Goal: Communication & Community: Participate in discussion

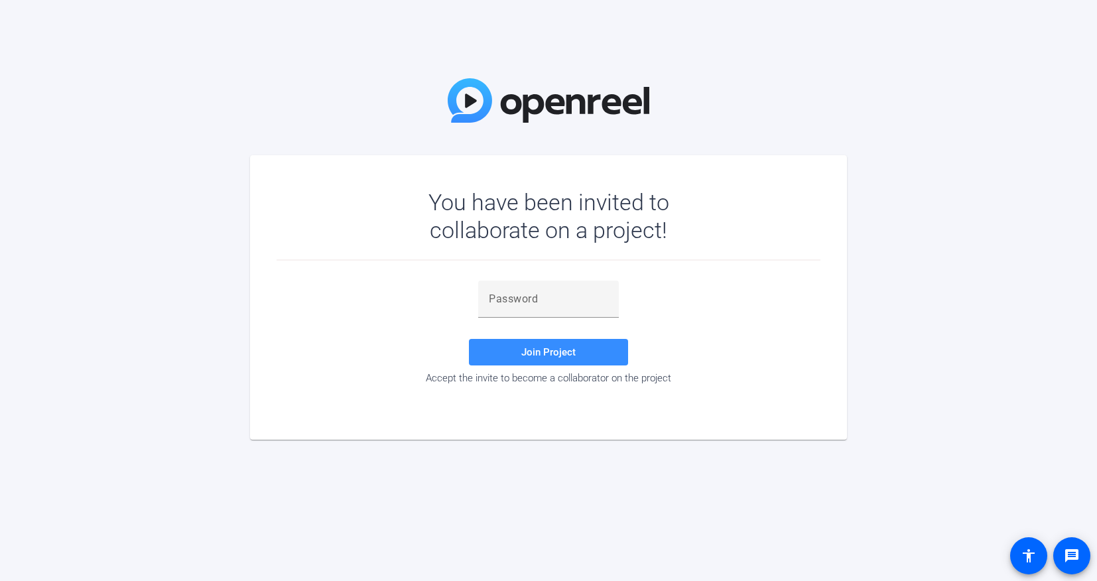
click at [331, 129] on div "You have been invited to collaborate on a project! Join Project Accept the invi…" at bounding box center [548, 290] width 1097 height 581
click at [974, 334] on div "You have been invited to collaborate on a project! Join Project Accept the invi…" at bounding box center [548, 290] width 1097 height 581
click at [564, 299] on input "text" at bounding box center [548, 299] width 119 height 16
paste input "3]&#gf"
type input "3]&#gf"
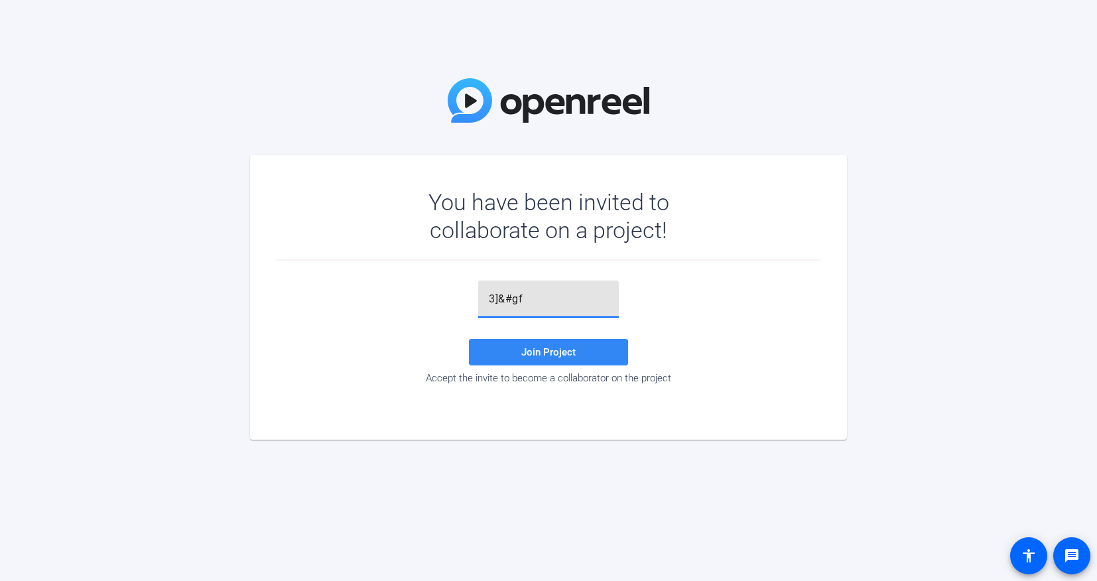
click at [565, 348] on span "Join Project" at bounding box center [548, 352] width 54 height 12
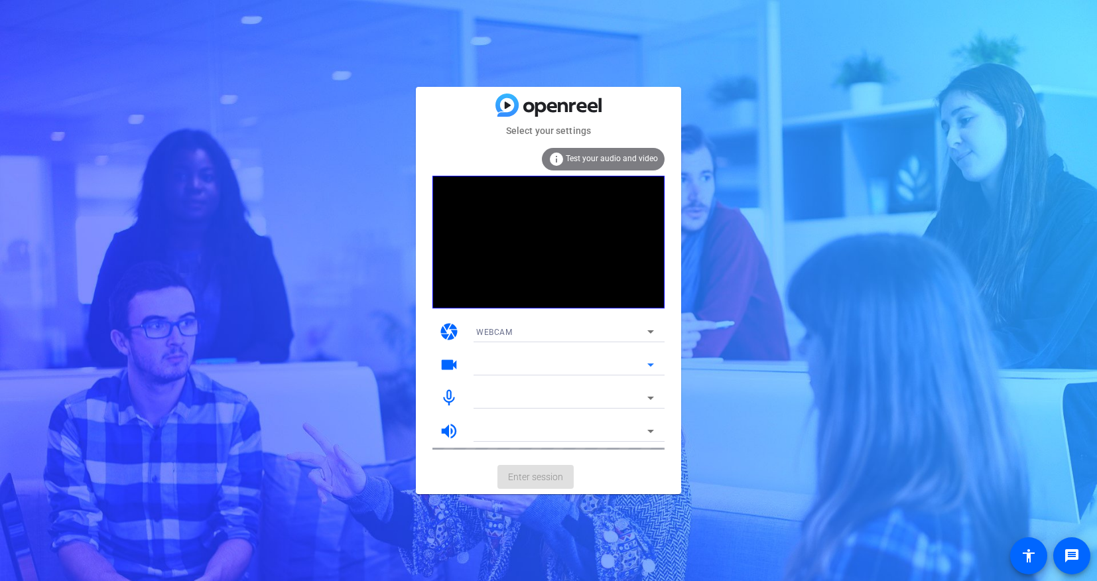
click at [658, 361] on icon at bounding box center [651, 365] width 16 height 16
click at [647, 361] on icon at bounding box center [651, 365] width 16 height 16
click at [651, 363] on icon at bounding box center [651, 365] width 16 height 16
click at [649, 363] on icon at bounding box center [651, 365] width 16 height 16
click at [653, 363] on icon at bounding box center [651, 365] width 16 height 16
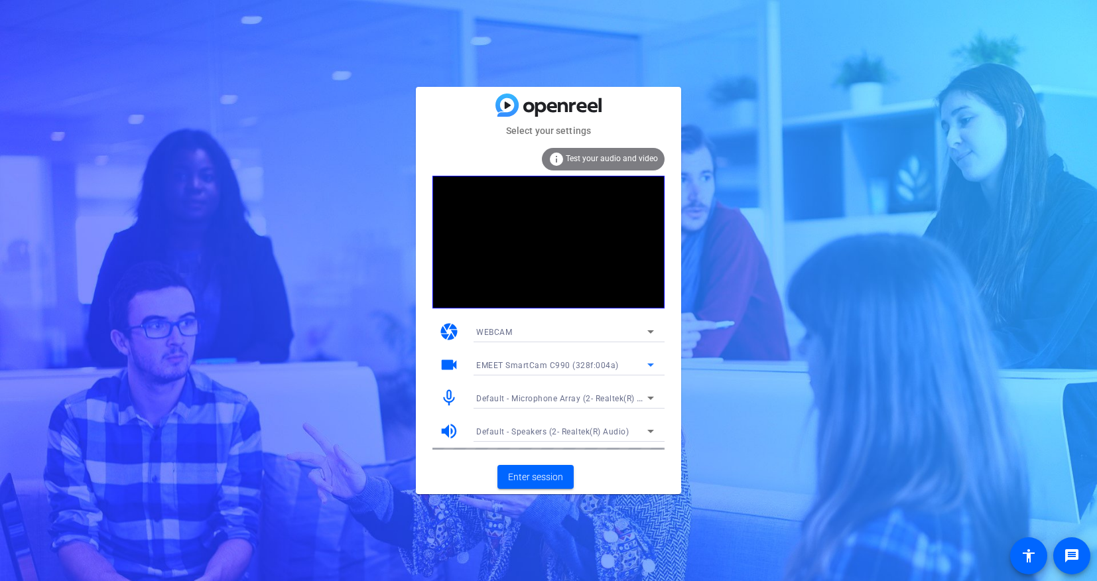
click at [616, 158] on span "Test your audio and video" at bounding box center [612, 158] width 92 height 9
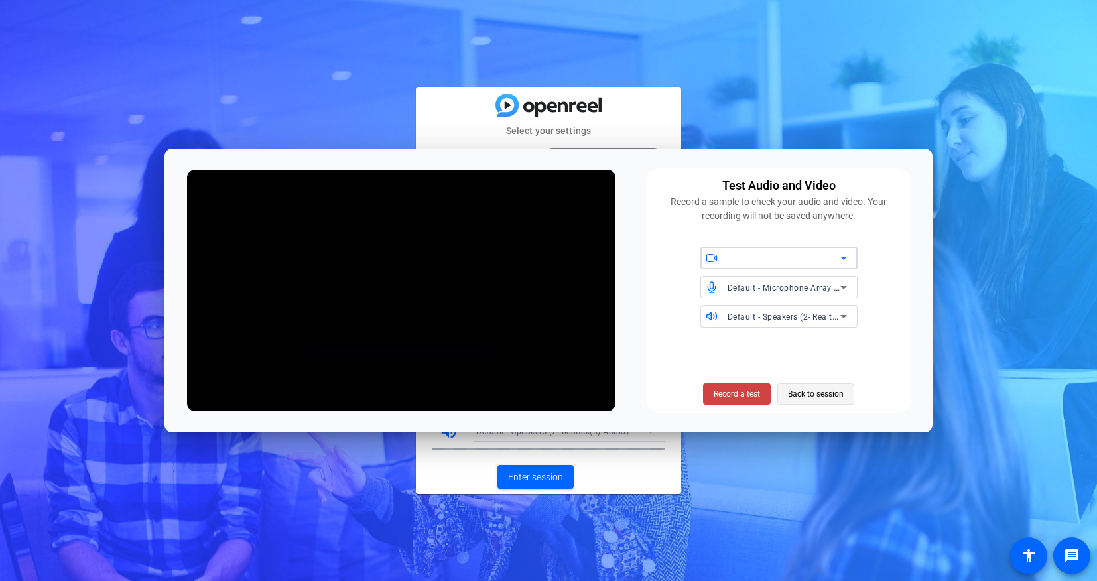
click at [816, 389] on span "Back to session" at bounding box center [816, 393] width 56 height 25
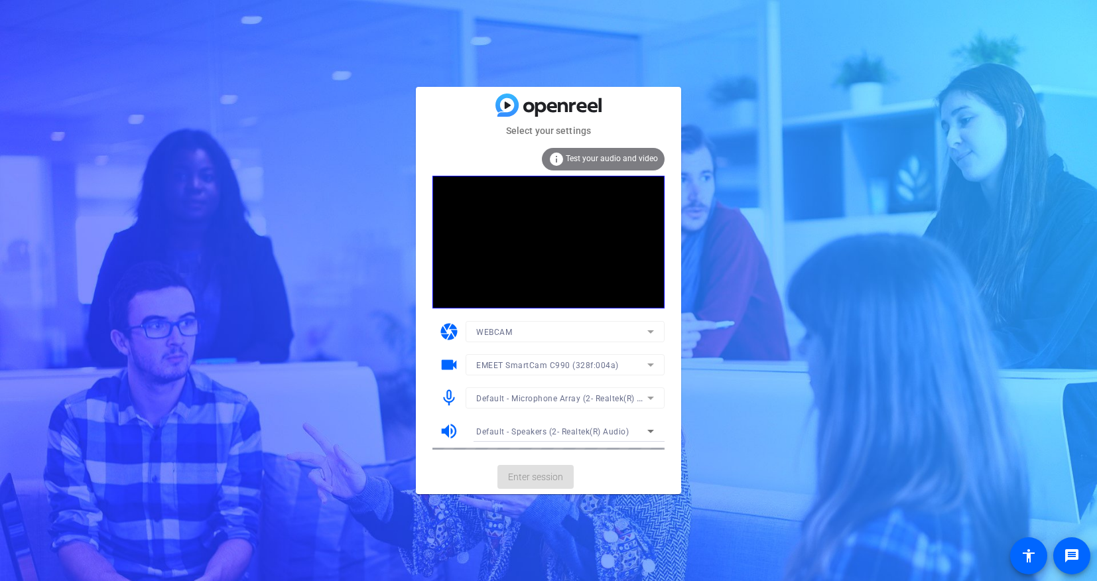
click at [553, 474] on mat-card-actions "Enter session" at bounding box center [548, 477] width 265 height 34
click at [518, 476] on span "Enter session" at bounding box center [535, 477] width 55 height 14
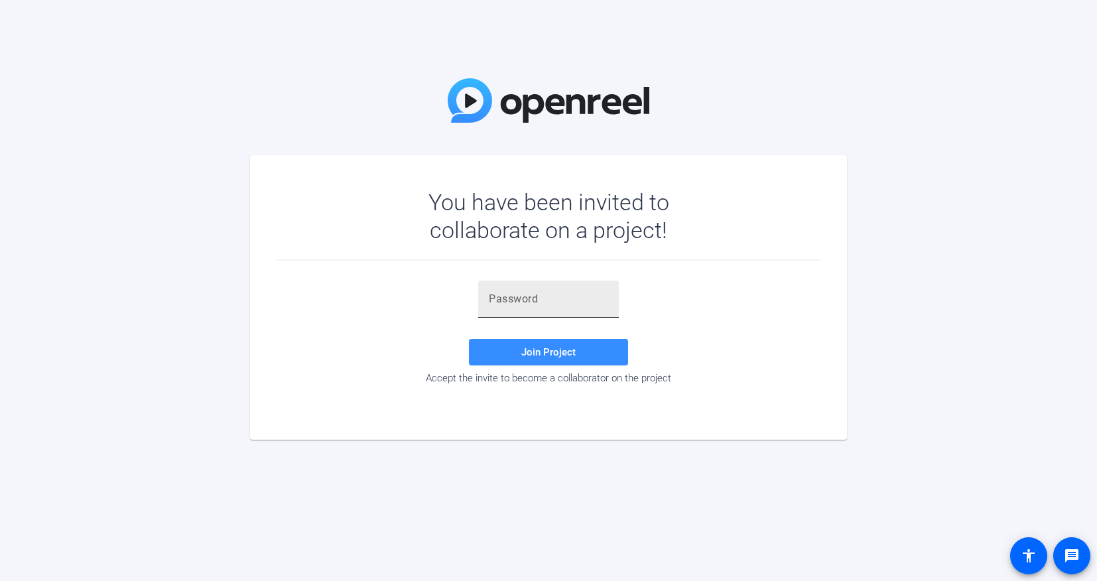
click at [548, 297] on input "text" at bounding box center [548, 299] width 119 height 16
paste input "3]&#gf"
type input "3]&#gf"
click at [574, 355] on span "Join Project" at bounding box center [548, 352] width 54 height 12
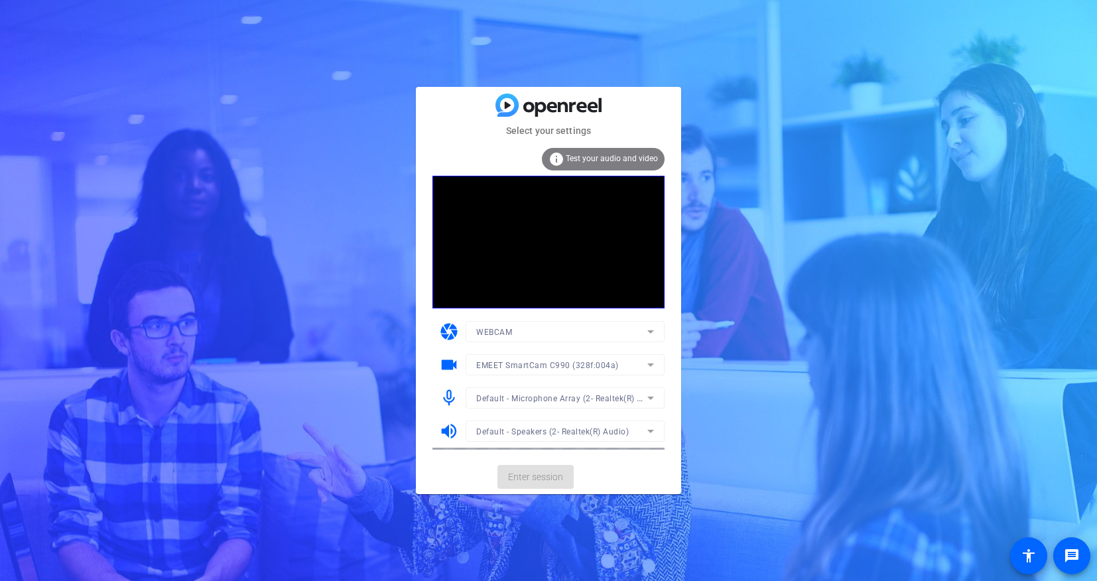
click at [519, 478] on mat-card-actions "Enter session" at bounding box center [548, 477] width 265 height 34
click at [544, 470] on span "Enter session" at bounding box center [535, 477] width 55 height 14
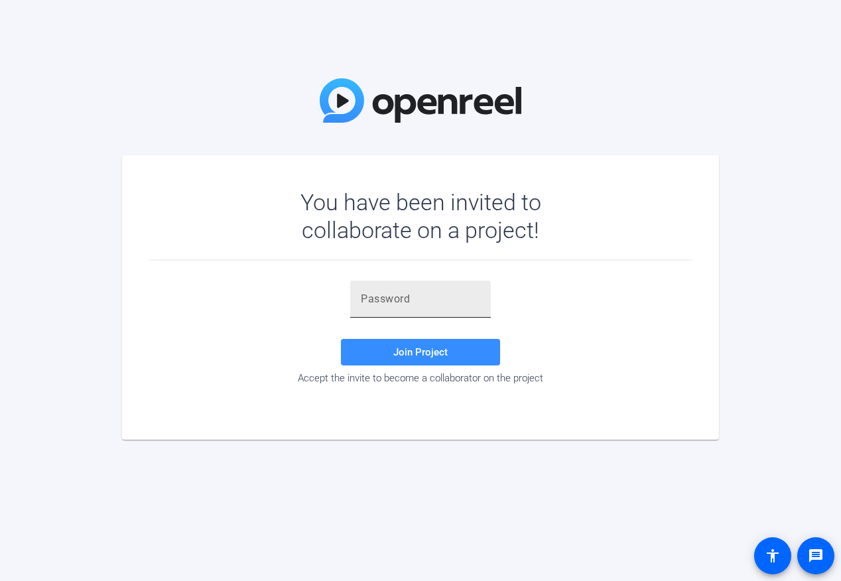
click at [454, 308] on div at bounding box center [420, 299] width 119 height 37
paste input "3]&#gf"
type input "3]&#gf"
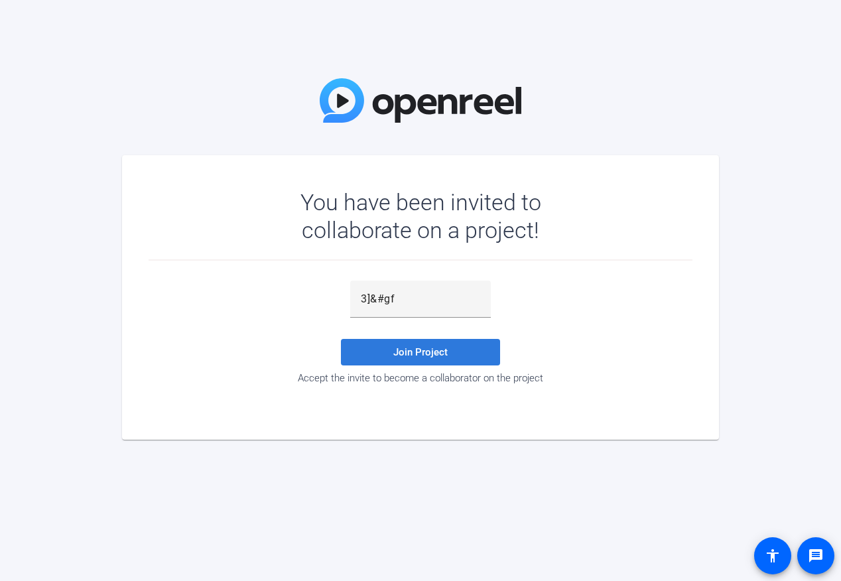
click at [445, 355] on span "Join Project" at bounding box center [420, 352] width 54 height 12
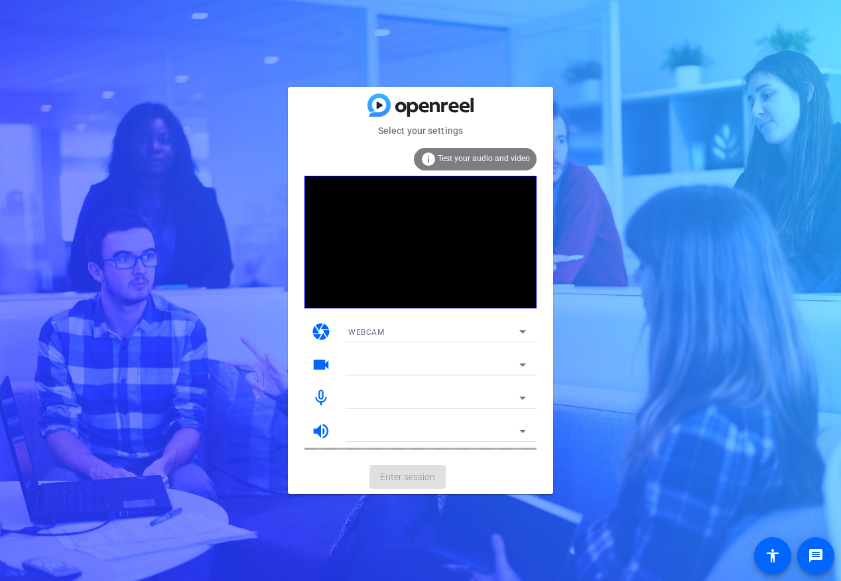
click at [483, 159] on span "Test your audio and video" at bounding box center [484, 158] width 92 height 9
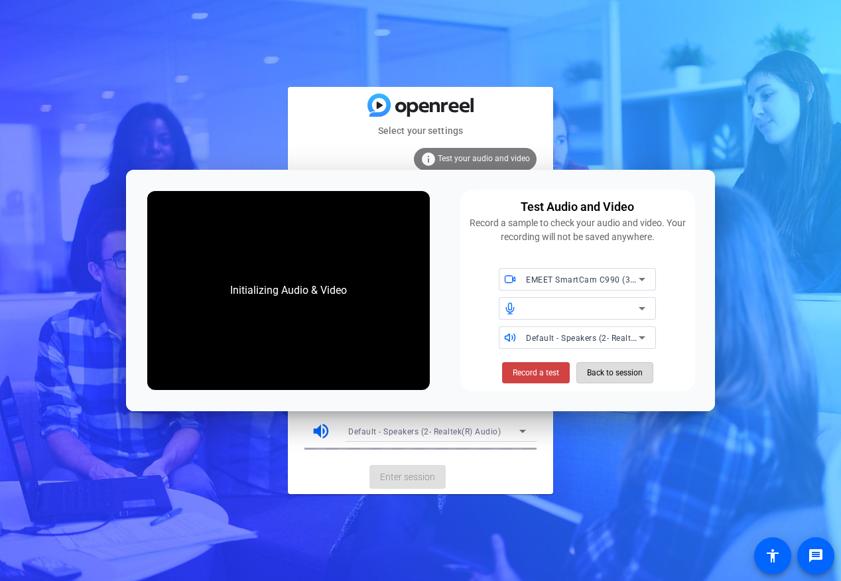
click at [627, 374] on span "Back to session" at bounding box center [615, 372] width 56 height 25
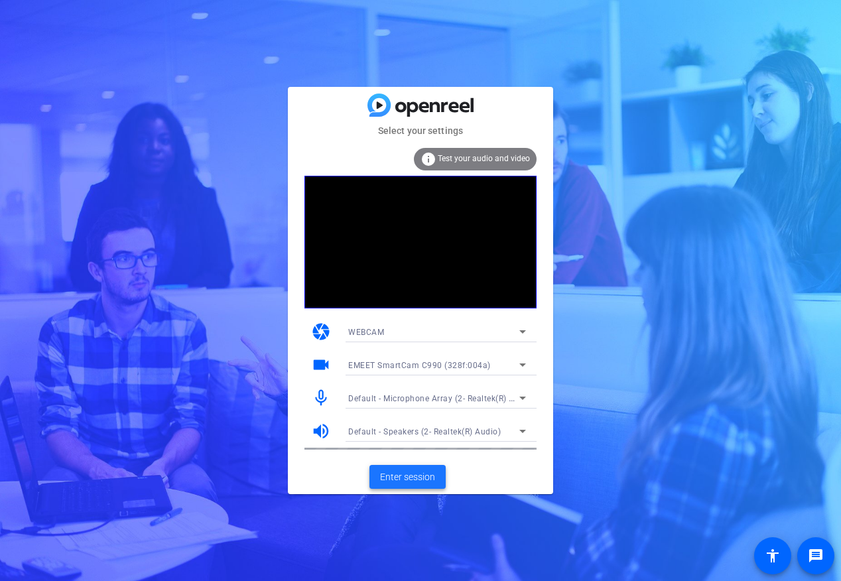
click at [415, 478] on span "Enter session" at bounding box center [407, 477] width 55 height 14
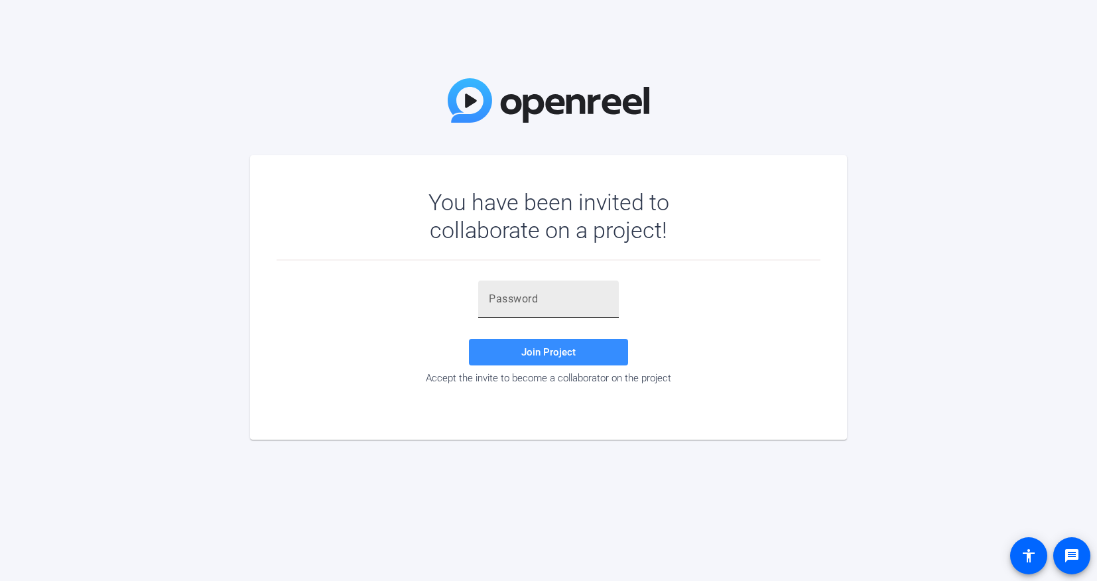
click at [560, 298] on input "text" at bounding box center [548, 299] width 119 height 16
paste input "7gxIXq"
type input "7gxIXq"
click at [535, 354] on span "Join Project" at bounding box center [548, 352] width 54 height 12
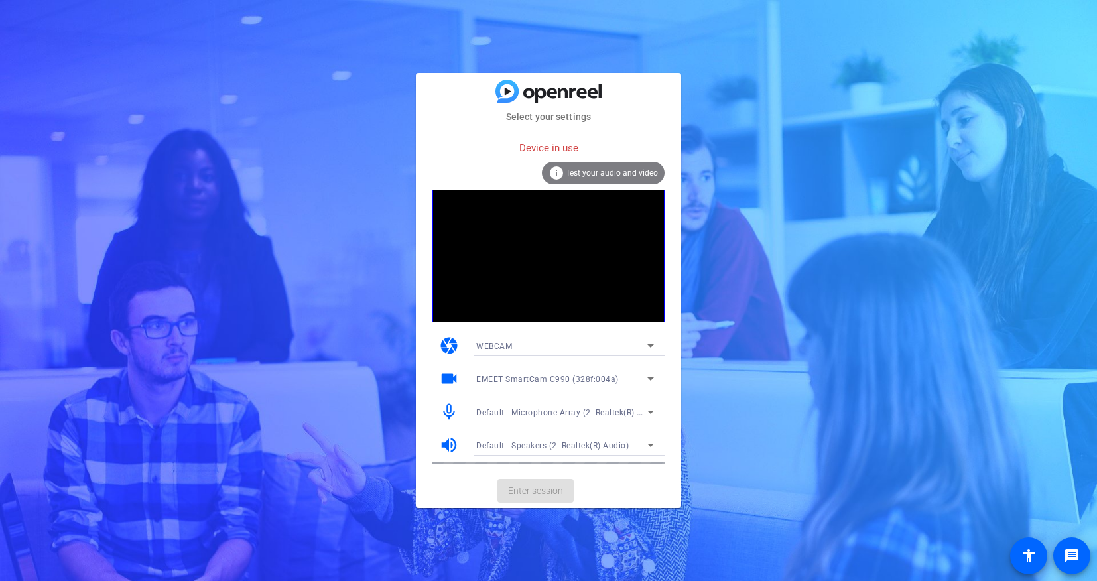
click at [566, 493] on mat-card-actions "Enter session" at bounding box center [548, 491] width 265 height 34
click at [564, 493] on mat-card-actions "Enter session" at bounding box center [548, 491] width 265 height 34
click at [620, 170] on span "Test your audio and video" at bounding box center [612, 172] width 92 height 9
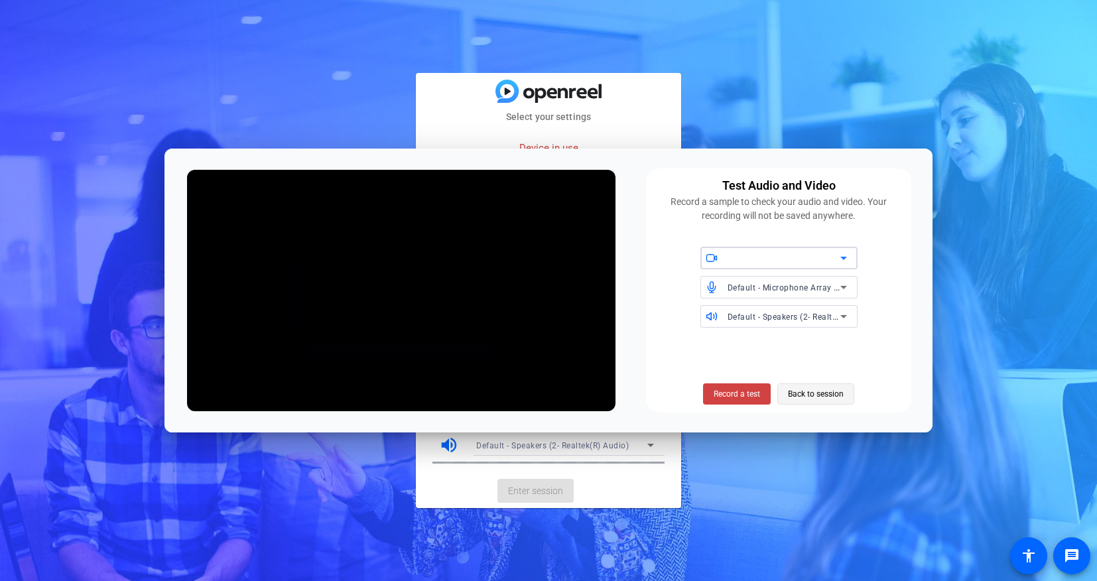
click at [796, 396] on span "Back to session" at bounding box center [816, 393] width 56 height 25
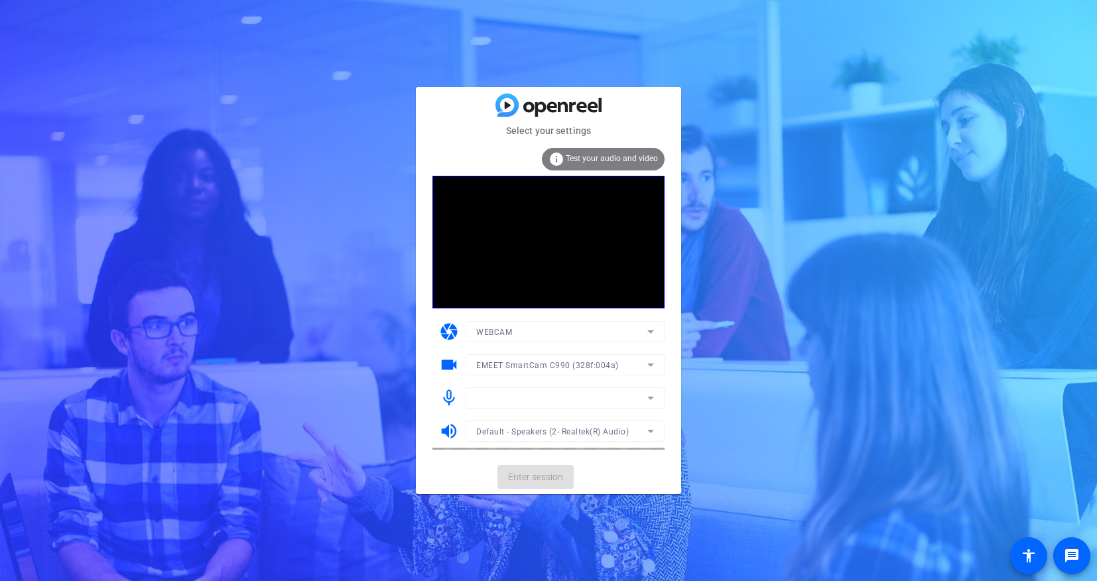
click at [547, 404] on mat-form-field at bounding box center [565, 397] width 199 height 21
click at [547, 394] on mat-form-field at bounding box center [565, 397] width 199 height 21
click at [547, 393] on mat-form-field at bounding box center [565, 397] width 199 height 21
click at [547, 392] on mat-form-field at bounding box center [565, 397] width 199 height 21
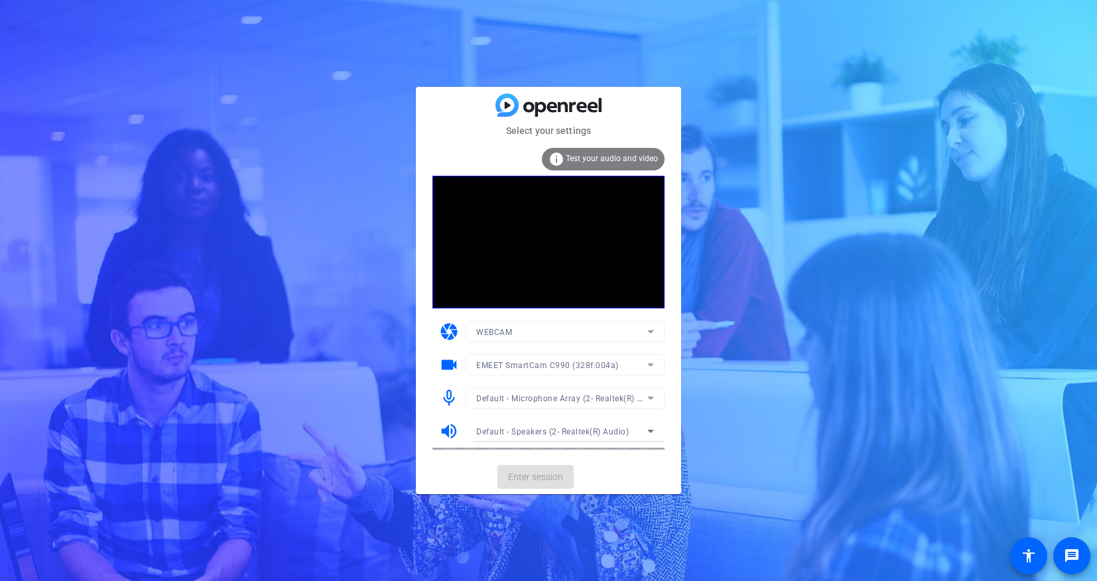
drag, startPoint x: 547, startPoint y: 392, endPoint x: 653, endPoint y: 394, distance: 105.5
click at [632, 395] on mat-form-field "Default - Microphone Array (2- Realtek(R) Audio)" at bounding box center [565, 397] width 199 height 21
click at [580, 481] on mat-card-actions "Enter session" at bounding box center [548, 477] width 265 height 34
drag, startPoint x: 551, startPoint y: 478, endPoint x: 567, endPoint y: 470, distance: 17.8
click at [611, 450] on div "Select your settings info Test your audio and video camera WEBCAM videocam EMEE…" at bounding box center [548, 290] width 265 height 407
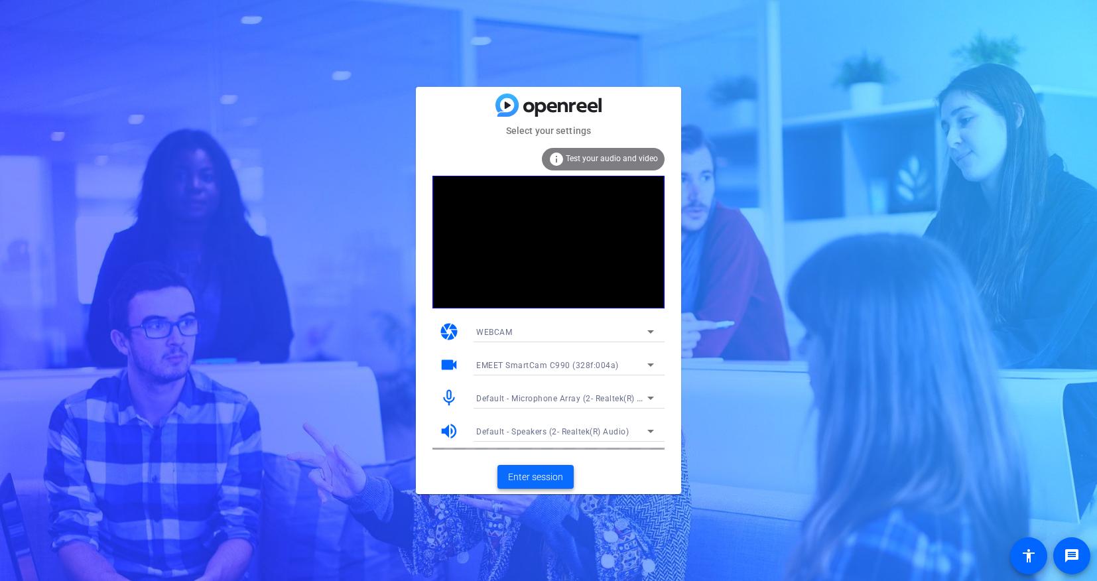
click at [552, 473] on span "Enter session" at bounding box center [535, 477] width 55 height 14
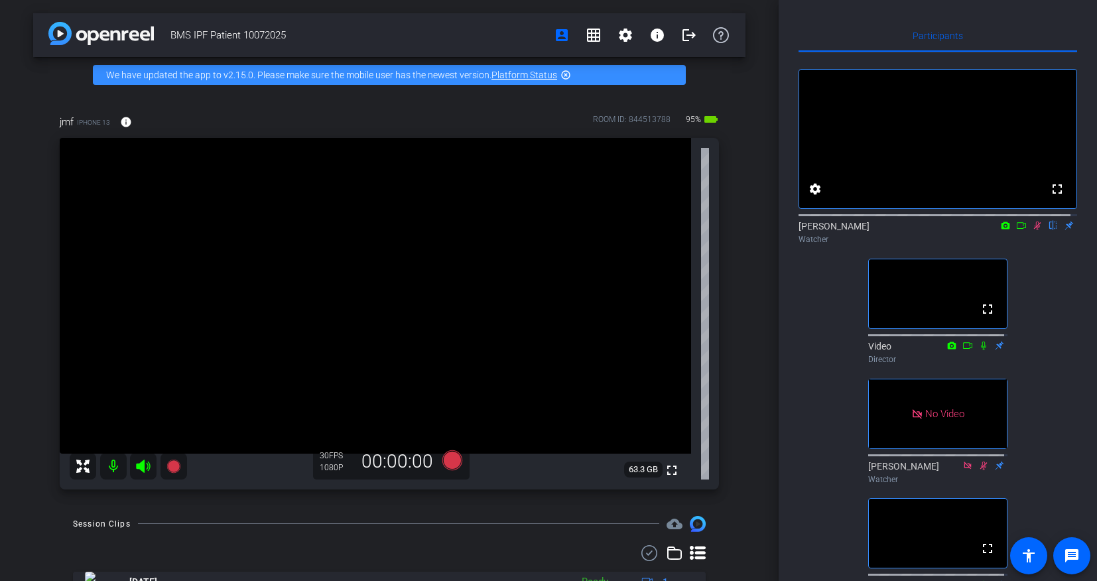
click at [1033, 230] on icon at bounding box center [1037, 225] width 11 height 9
click at [1032, 230] on icon at bounding box center [1037, 225] width 11 height 9
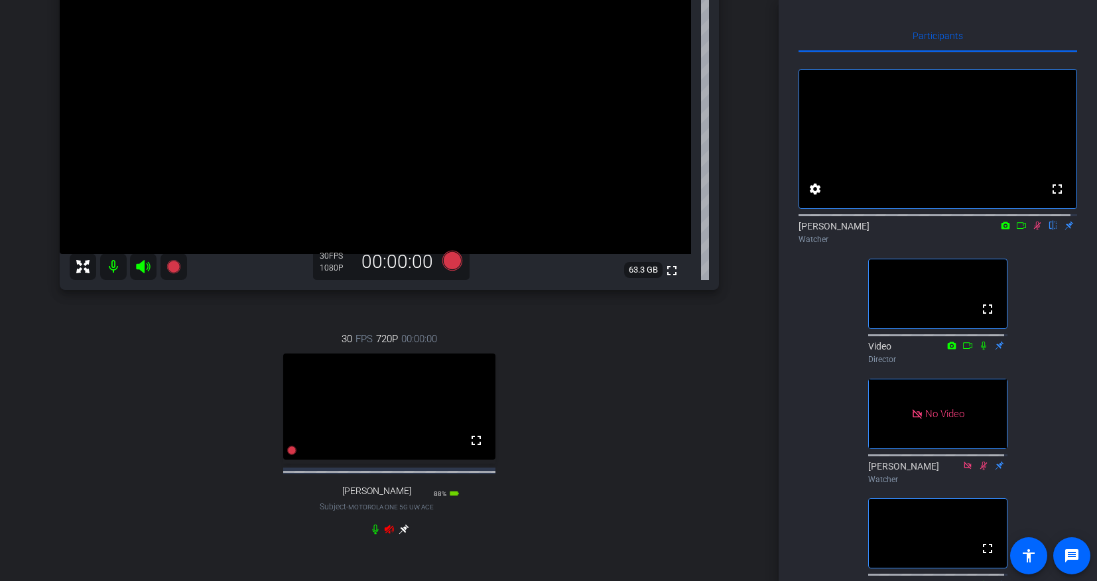
scroll to position [199, 0]
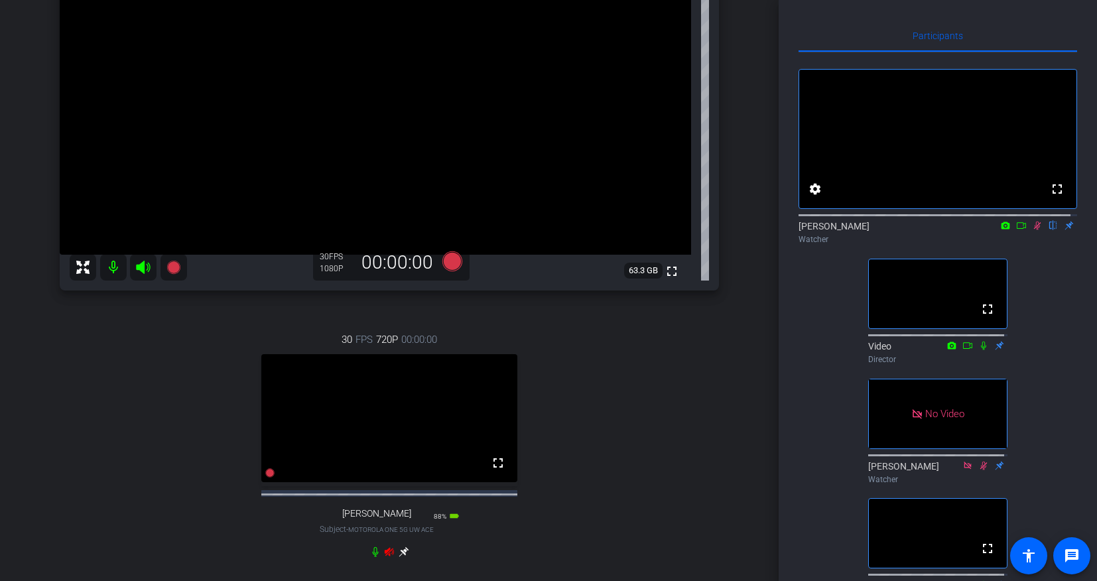
click at [1032, 230] on icon at bounding box center [1037, 225] width 11 height 9
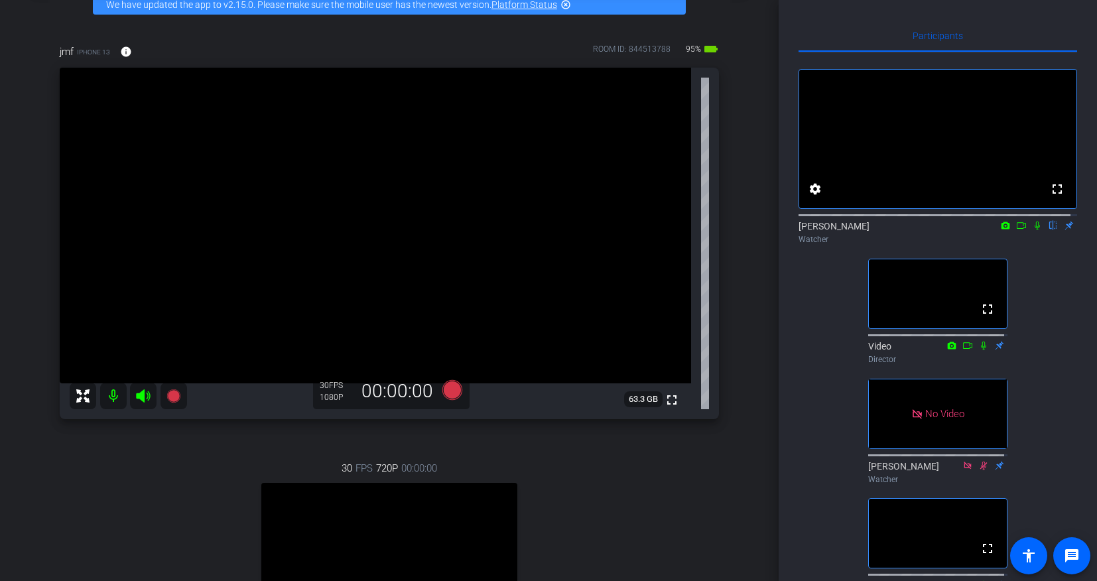
scroll to position [66, 0]
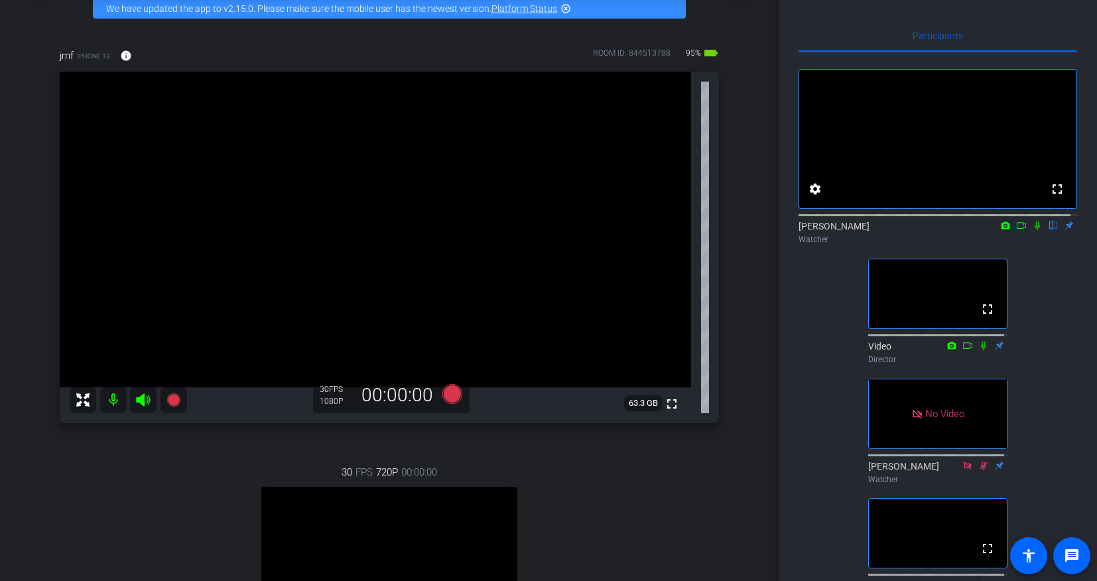
click at [1032, 230] on icon at bounding box center [1037, 225] width 11 height 9
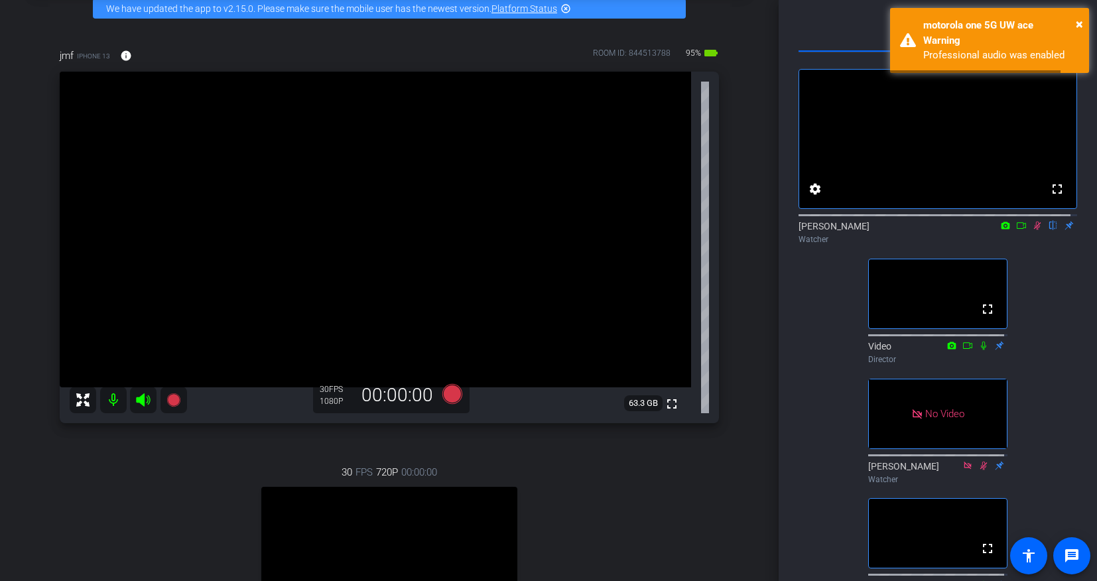
click at [1033, 230] on icon at bounding box center [1037, 225] width 11 height 9
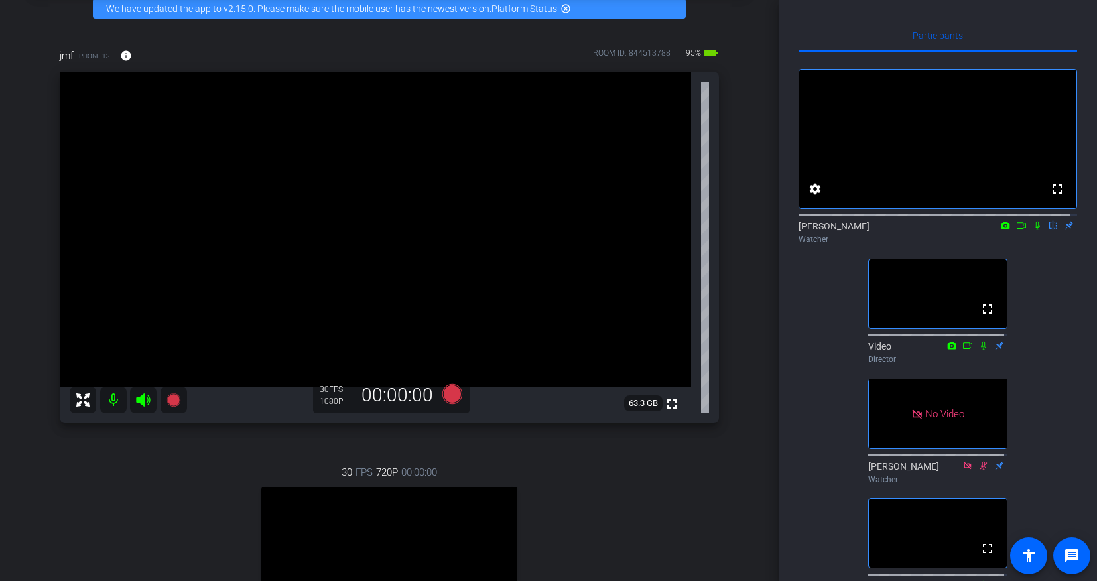
click at [1033, 230] on icon at bounding box center [1037, 225] width 11 height 9
click at [37, 188] on div "jmf iPhone 13 info ROOM ID: 844513788 90% battery_std fullscreen 63.3 GB 30 FPS…" at bounding box center [389, 376] width 712 height 698
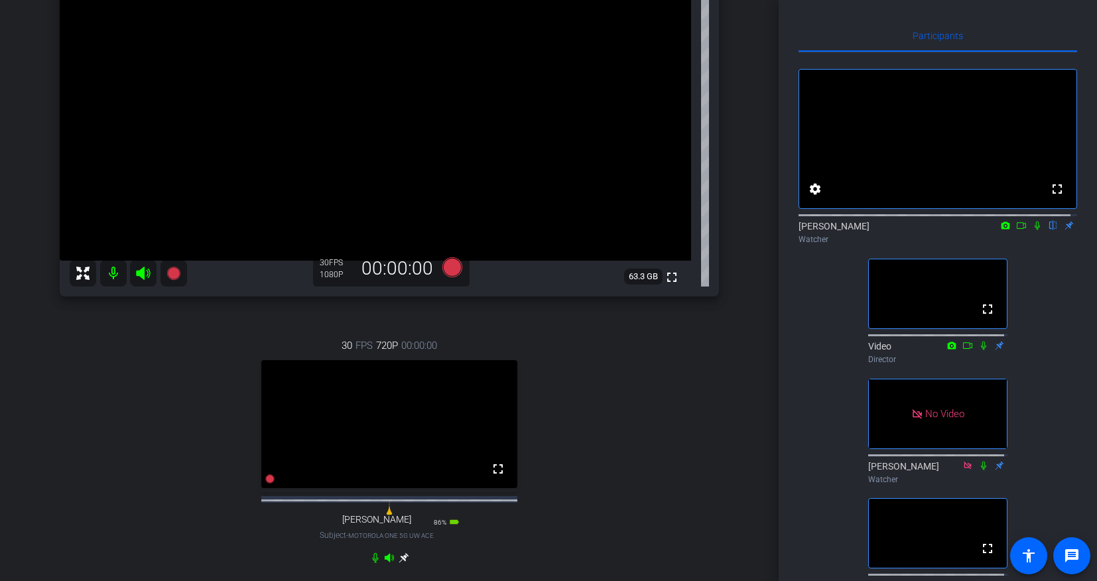
scroll to position [199, 0]
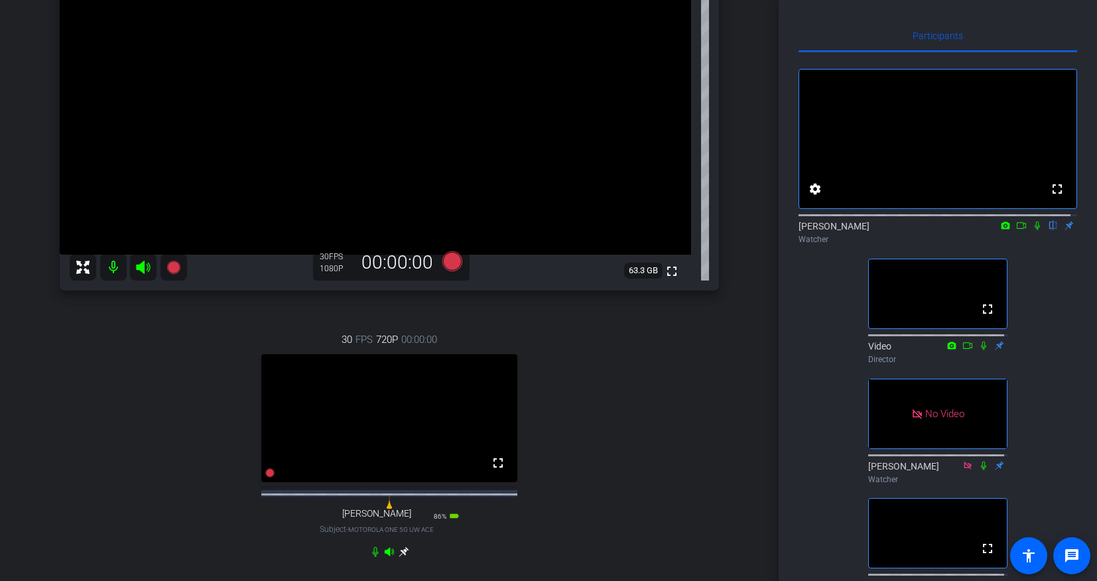
drag, startPoint x: 1029, startPoint y: 241, endPoint x: 1033, endPoint y: 282, distance: 41.3
click at [1033, 282] on div "fullscreen settings [PERSON_NAME] flip Watcher fullscreen Video Director No Vid…" at bounding box center [938, 330] width 279 height 556
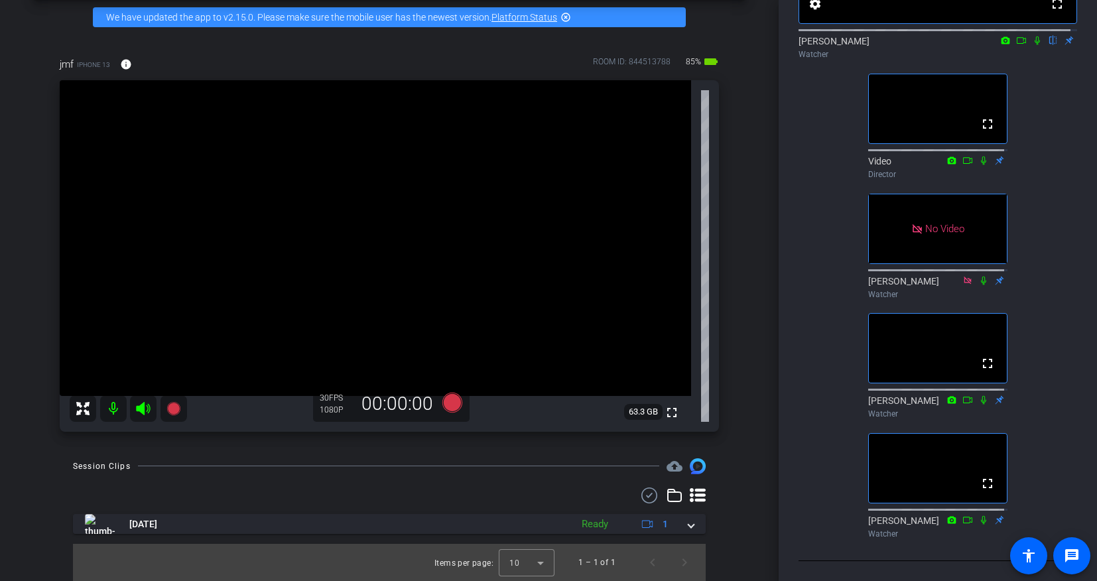
scroll to position [0, 0]
